Goal: Task Accomplishment & Management: Complete application form

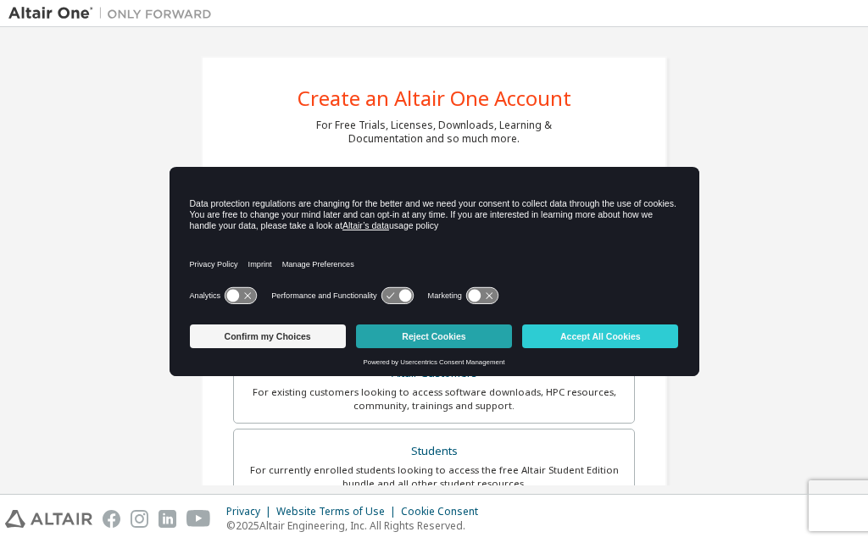
click at [378, 338] on button "Reject Cookies" at bounding box center [434, 337] width 156 height 24
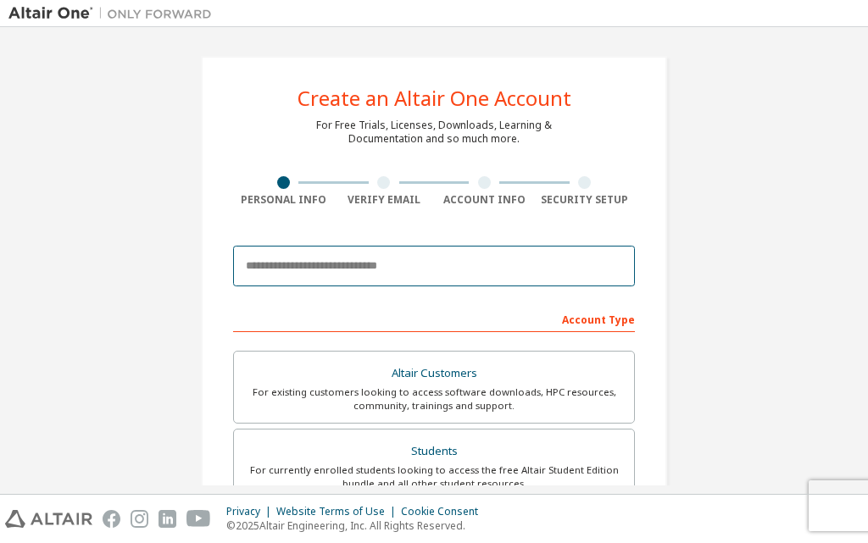
click at [409, 270] on input "email" at bounding box center [434, 266] width 402 height 41
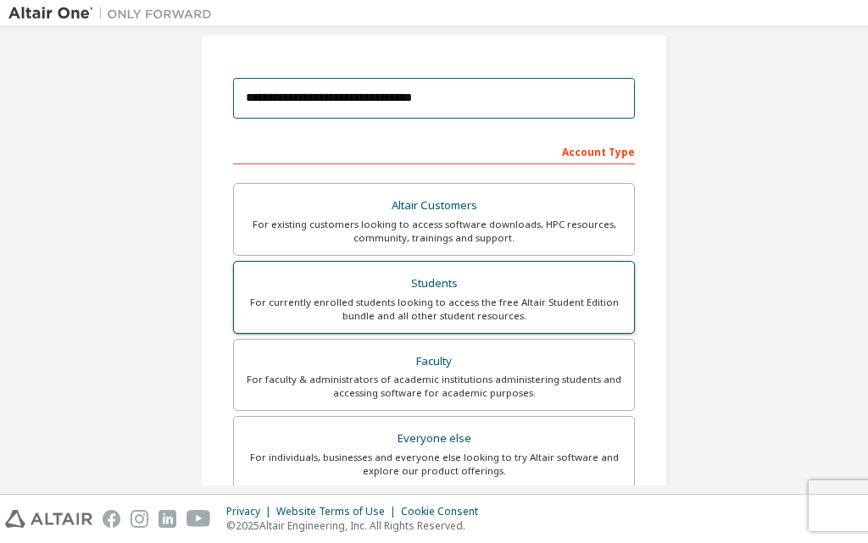
scroll to position [169, 0]
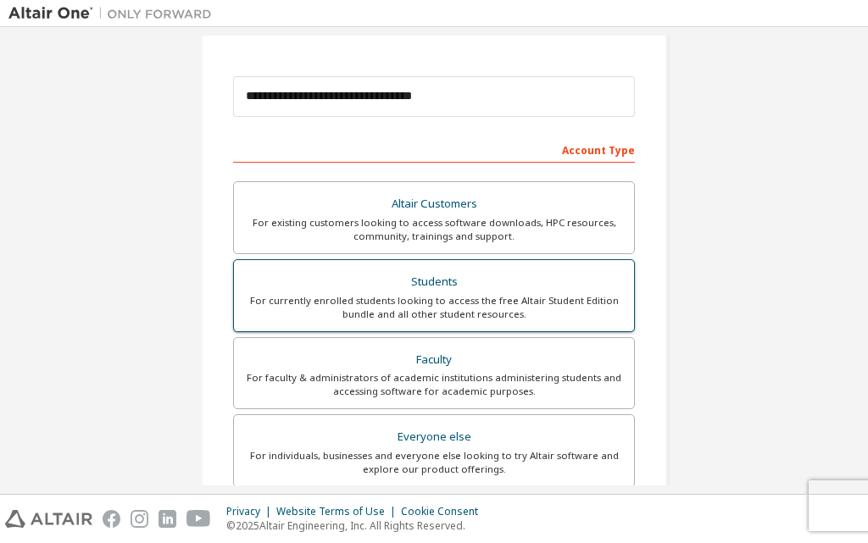
click at [502, 297] on div "For currently enrolled students looking to access the free Altair Student Editi…" at bounding box center [434, 307] width 380 height 27
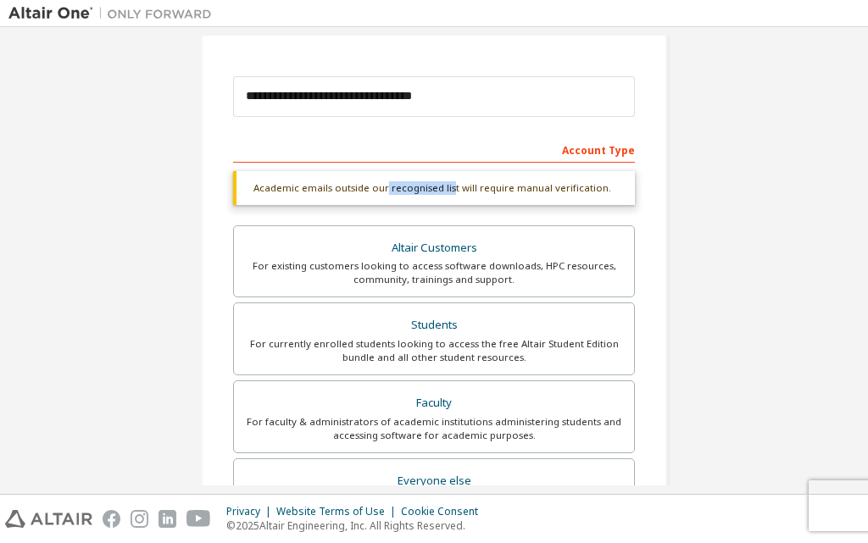
drag, startPoint x: 378, startPoint y: 186, endPoint x: 444, endPoint y: 186, distance: 66.1
click at [444, 186] on div "Academic emails outside our recognised list will require manual verification." at bounding box center [434, 188] width 402 height 34
click at [425, 186] on div "Academic emails outside our recognised list will require manual verification." at bounding box center [434, 188] width 402 height 34
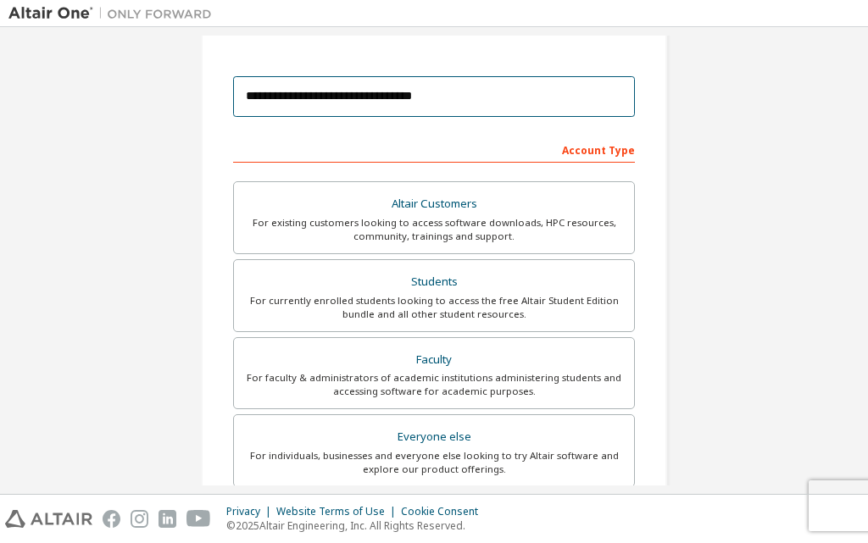
click at [244, 100] on input "**********" at bounding box center [434, 96] width 402 height 41
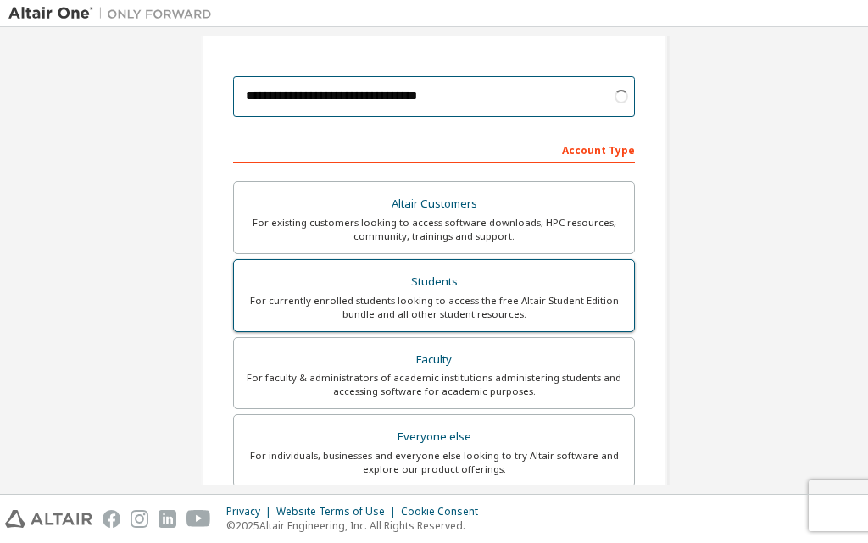
type input "**********"
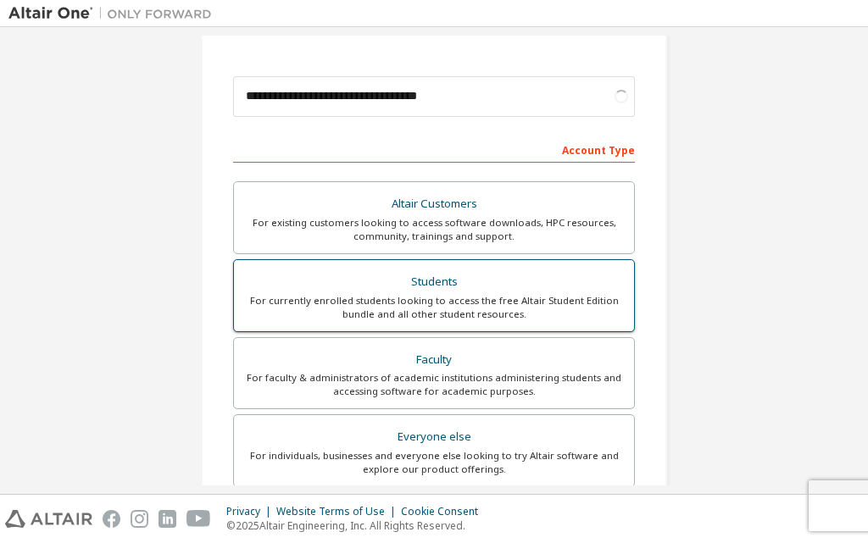
click at [345, 273] on div "Students" at bounding box center [434, 282] width 380 height 24
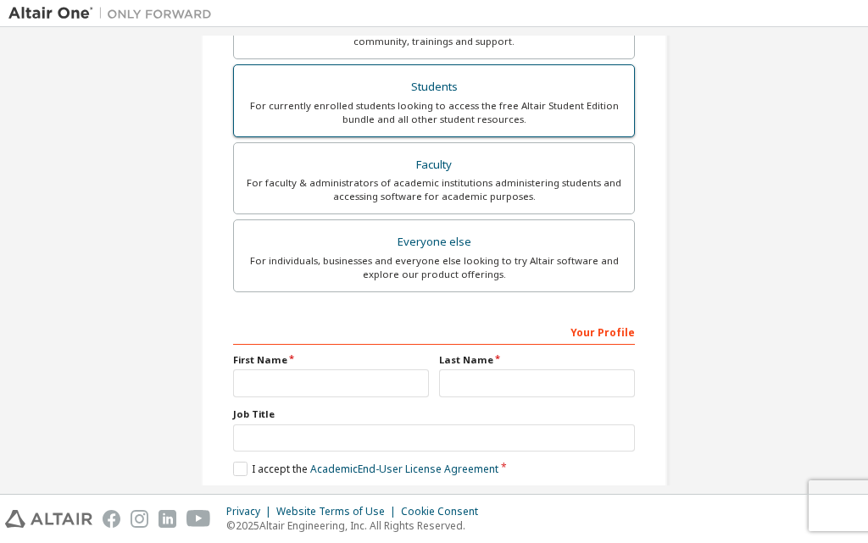
scroll to position [363, 0]
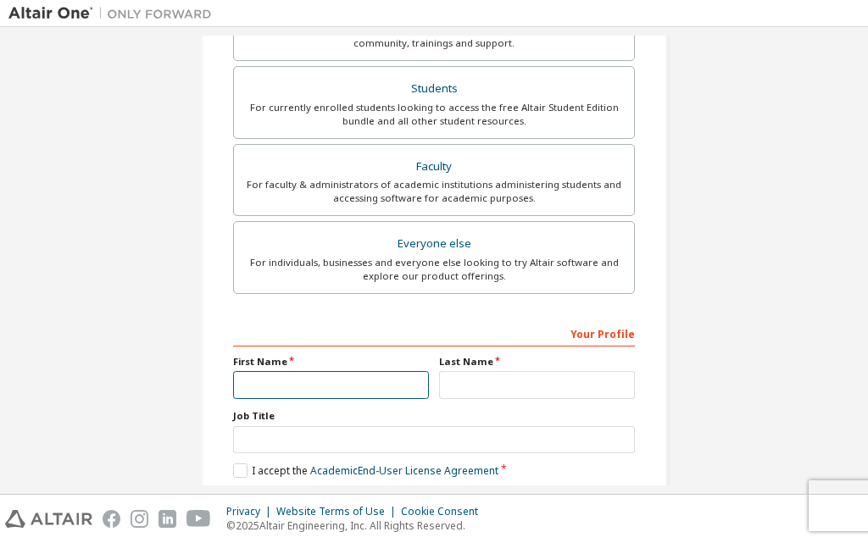
click at [370, 388] on input "text" at bounding box center [331, 385] width 196 height 28
type input "*********"
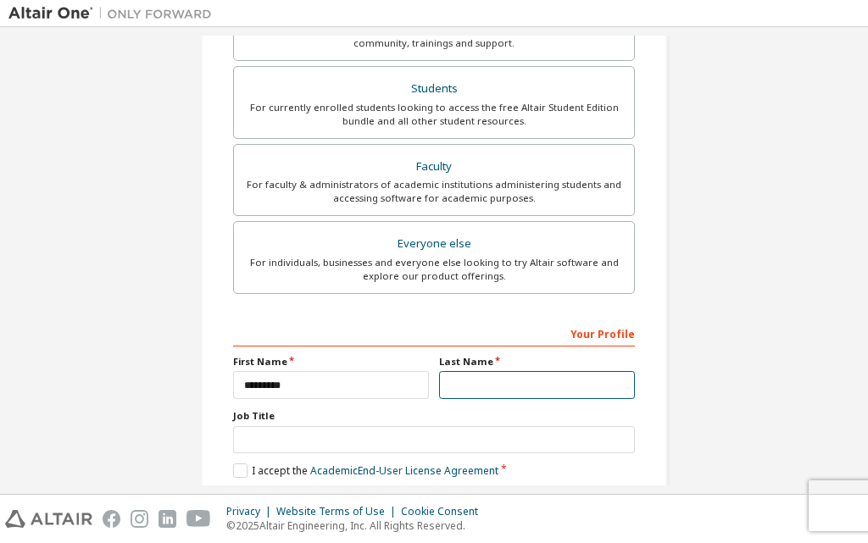
click at [479, 384] on input "text" at bounding box center [537, 385] width 196 height 28
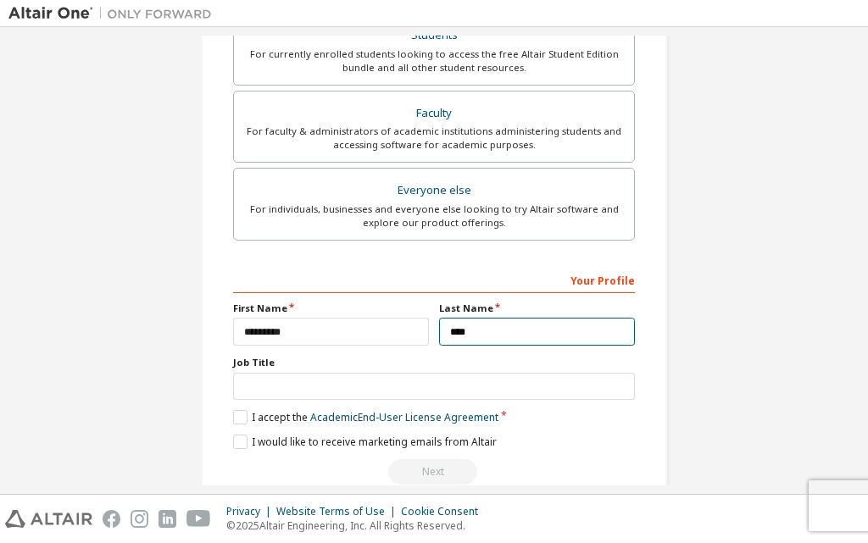
scroll to position [447, 0]
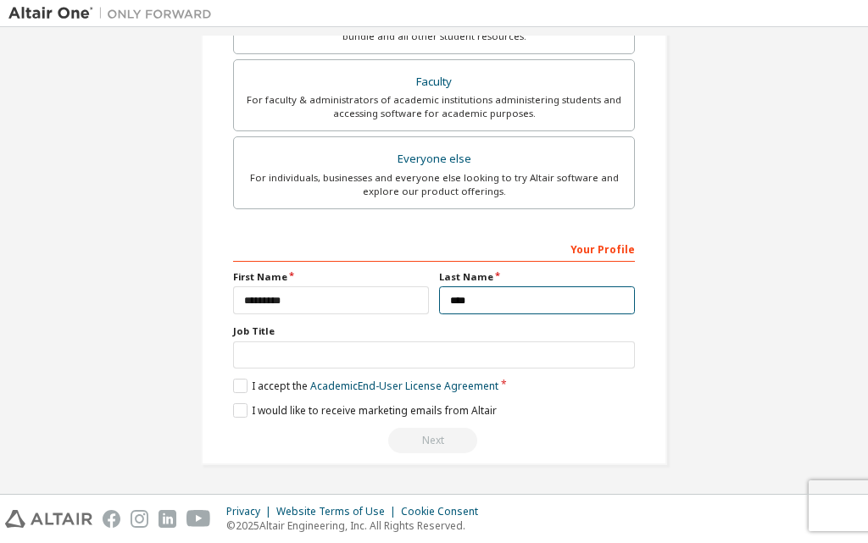
type input "****"
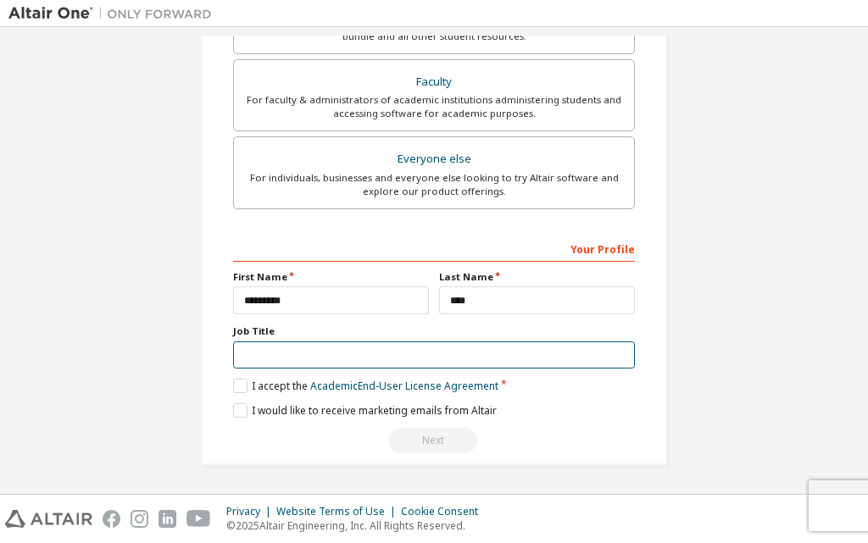
click at [486, 356] on input "text" at bounding box center [434, 355] width 402 height 28
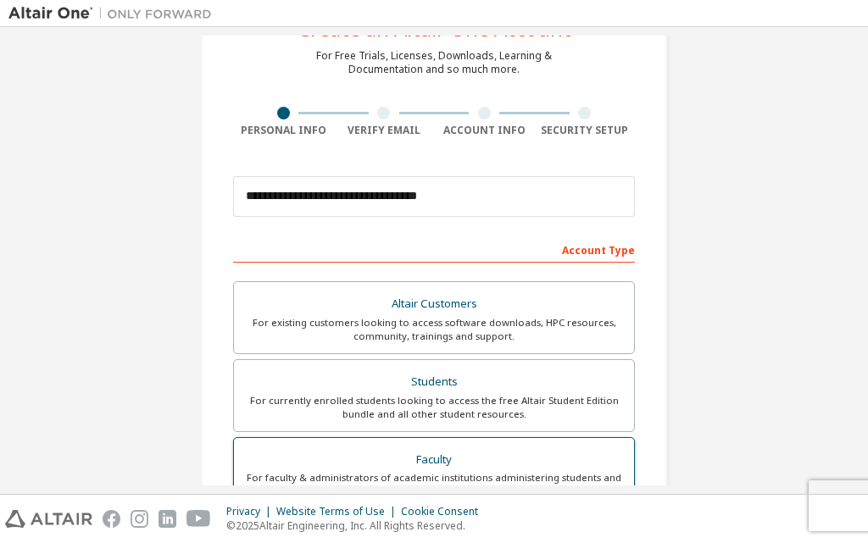
scroll to position [169, 0]
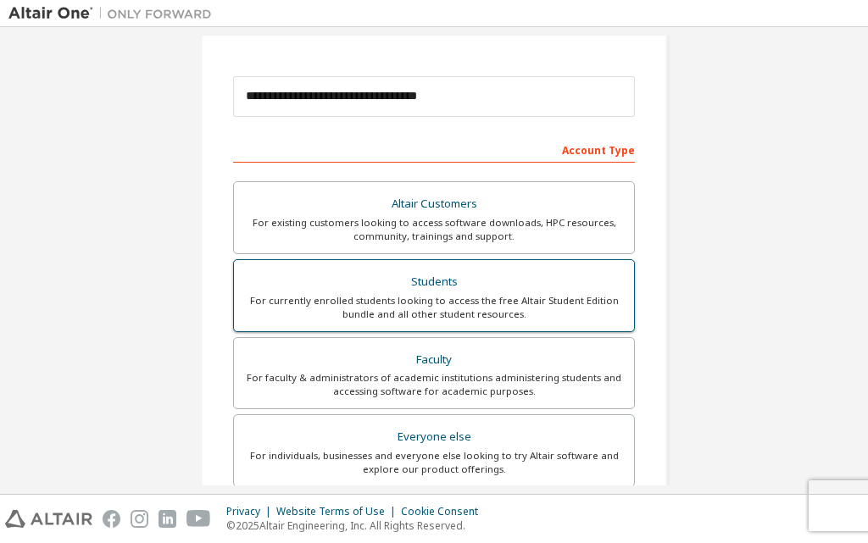
click at [509, 308] on div "For currently enrolled students looking to access the free Altair Student Editi…" at bounding box center [434, 307] width 380 height 27
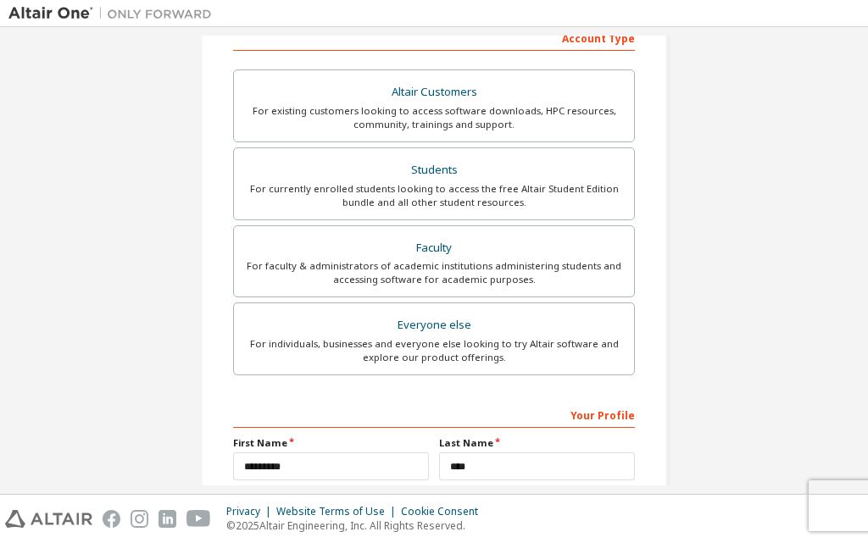
scroll to position [447, 0]
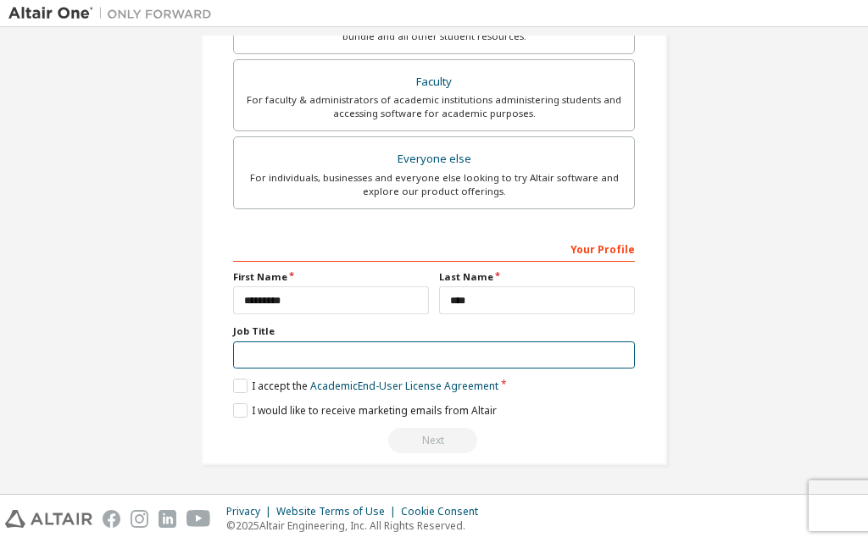
click at [430, 348] on input "text" at bounding box center [434, 355] width 402 height 28
type input "**"
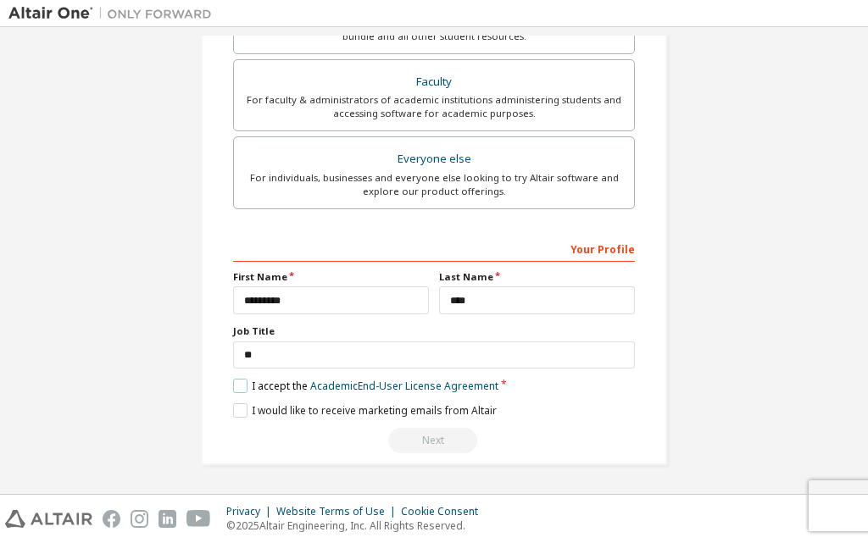
click at [233, 385] on label "I accept the Academic End-User License Agreement" at bounding box center [365, 386] width 265 height 14
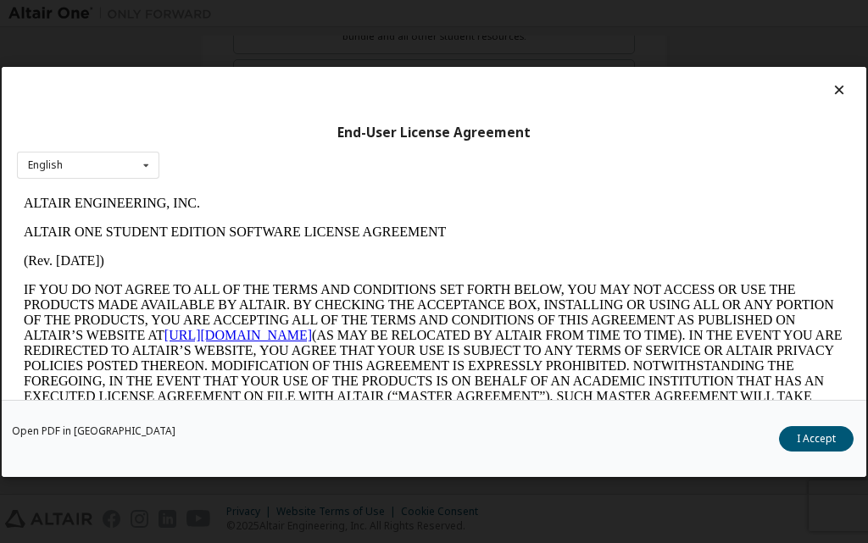
scroll to position [0, 0]
click at [796, 437] on button "I Accept" at bounding box center [816, 437] width 75 height 25
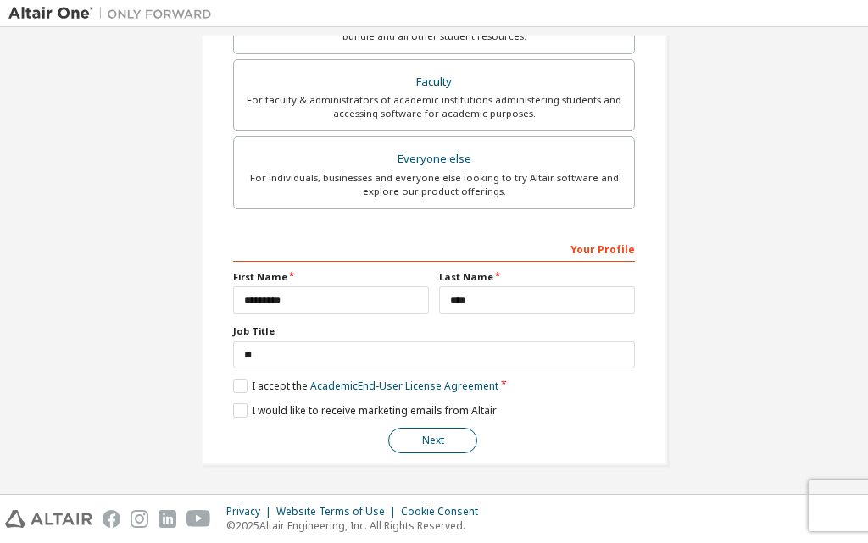
click at [417, 439] on button "Next" at bounding box center [432, 440] width 89 height 25
